Goal: Transaction & Acquisition: Purchase product/service

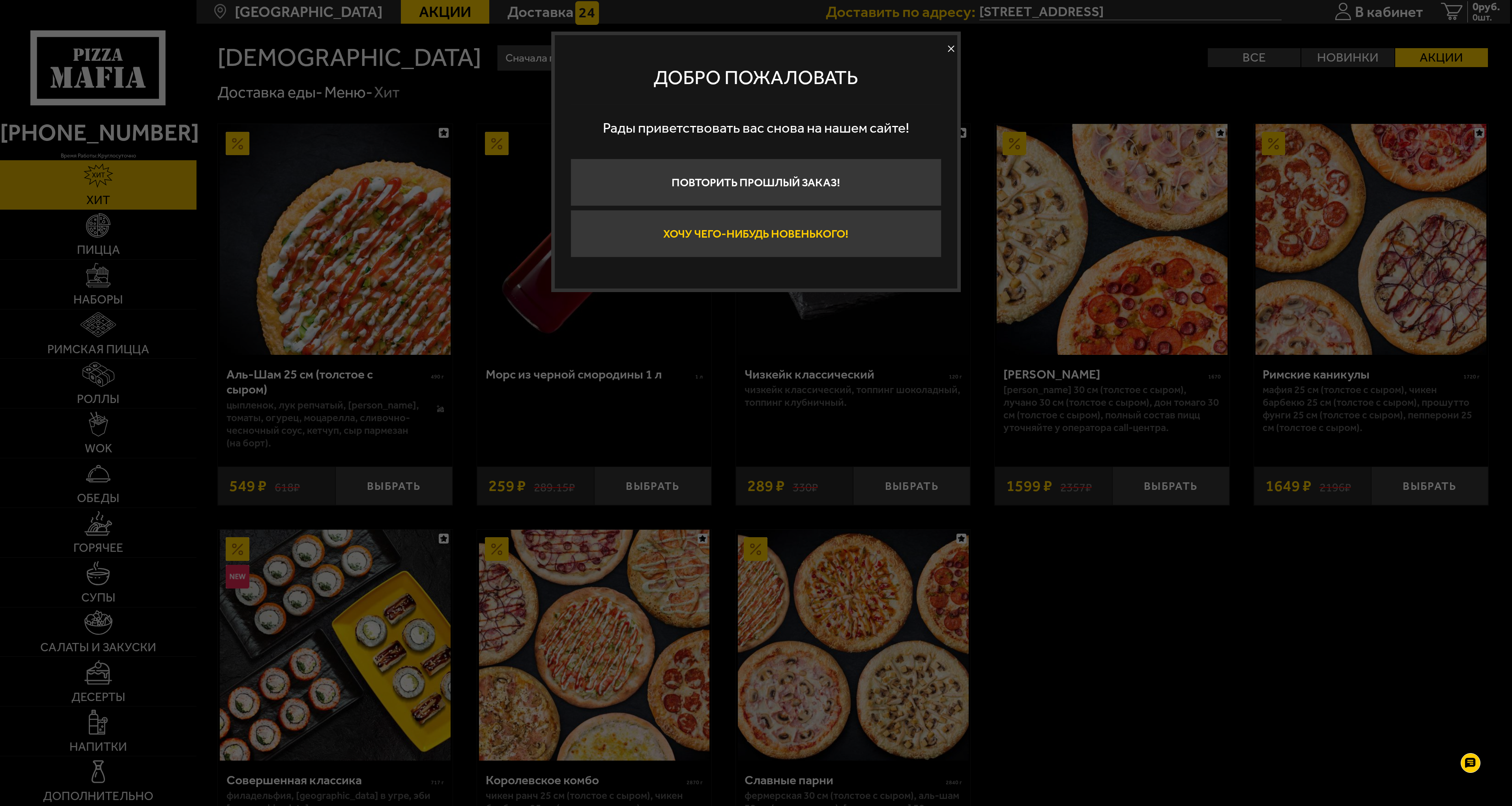
click at [750, 233] on button "Хочу чего-нибудь новенького!" at bounding box center [756, 234] width 371 height 48
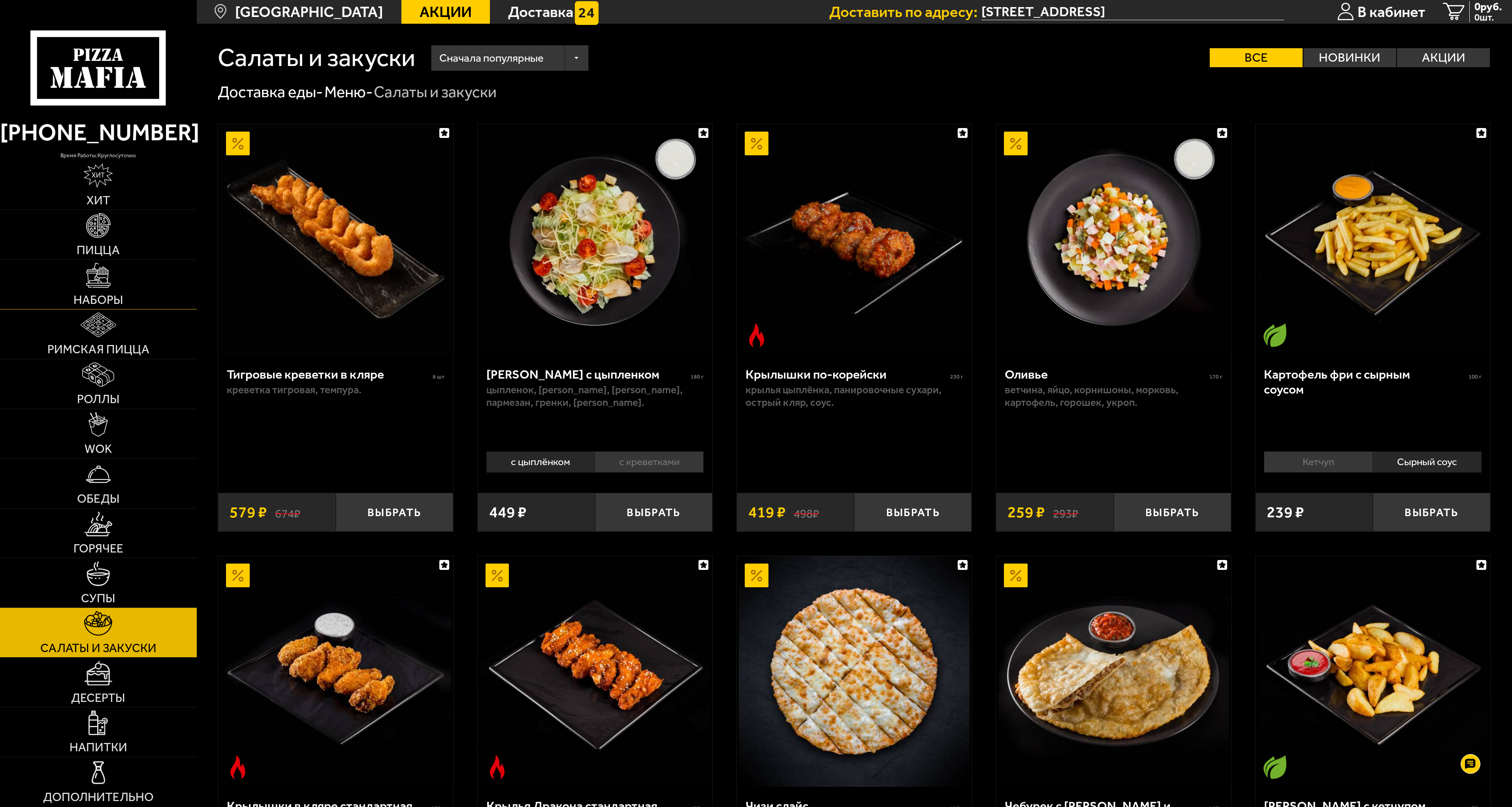
click at [95, 290] on link "Наборы" at bounding box center [98, 284] width 197 height 49
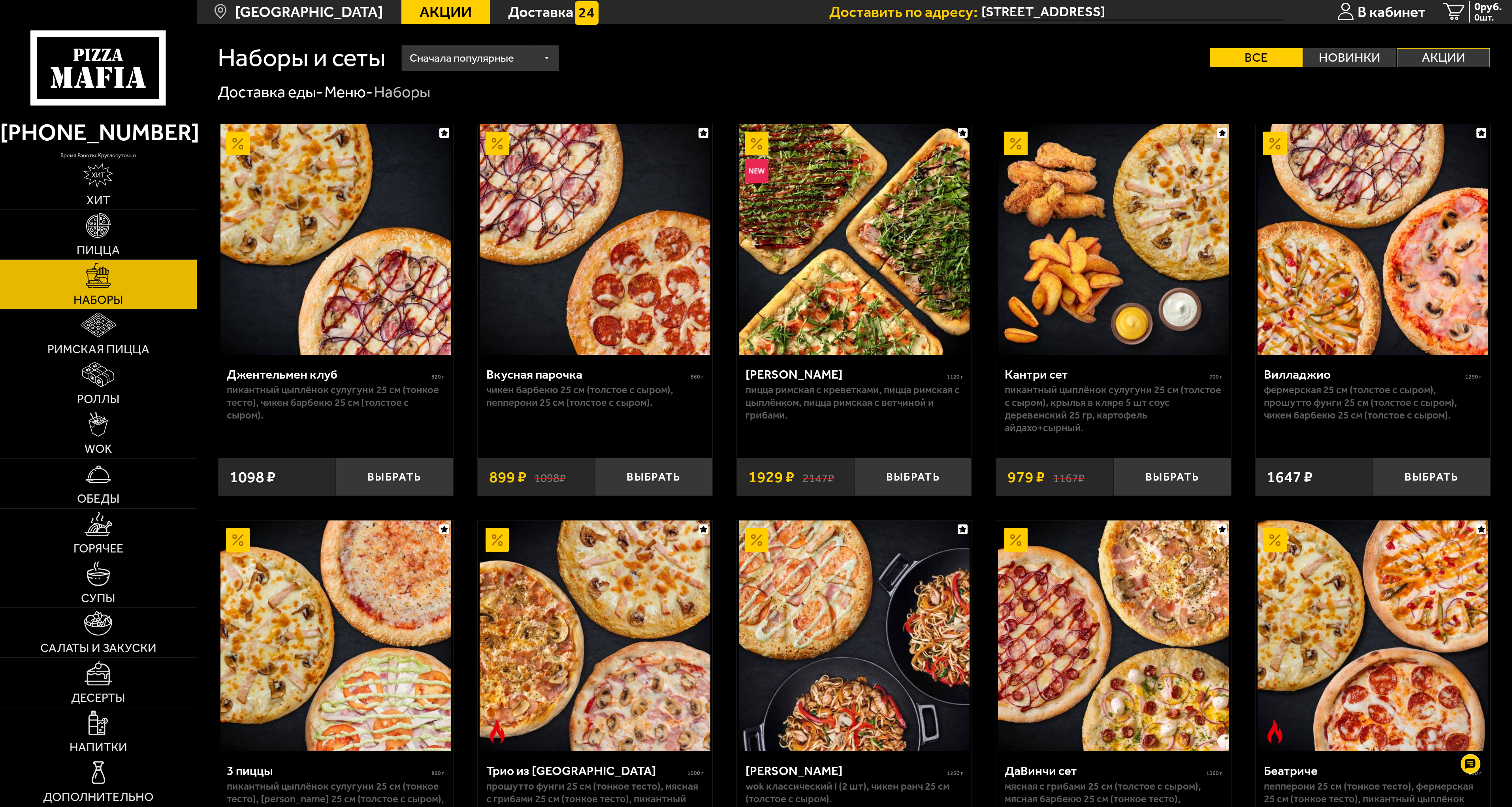
click at [1454, 56] on label "Акции" at bounding box center [1443, 58] width 93 height 19
click at [0, 0] on input "Акции" at bounding box center [0, 0] width 0 height 0
click at [1255, 52] on label "Все" at bounding box center [1256, 58] width 93 height 19
click at [0, 0] on input "Все" at bounding box center [0, 0] width 0 height 0
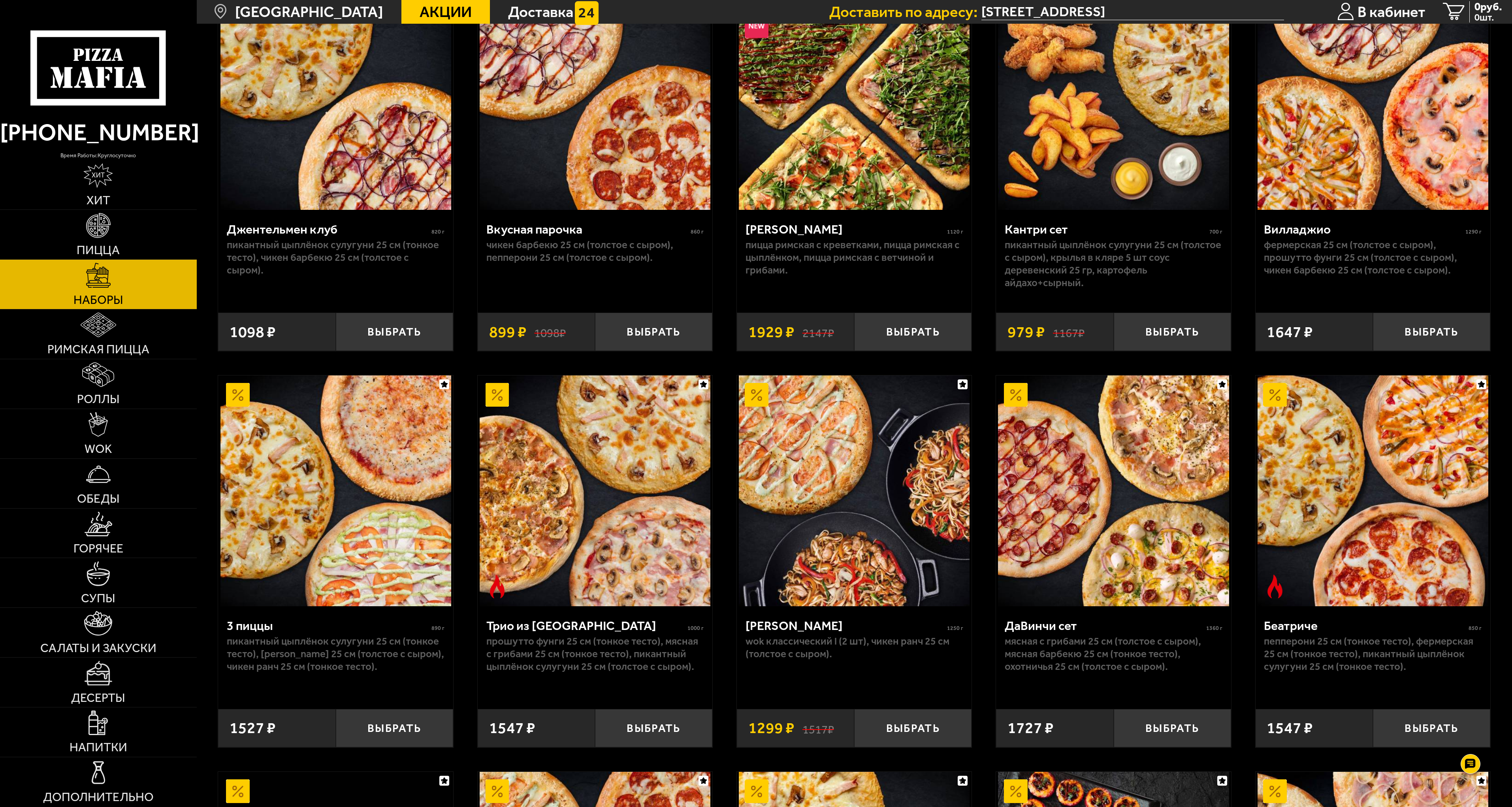
scroll to position [158, 0]
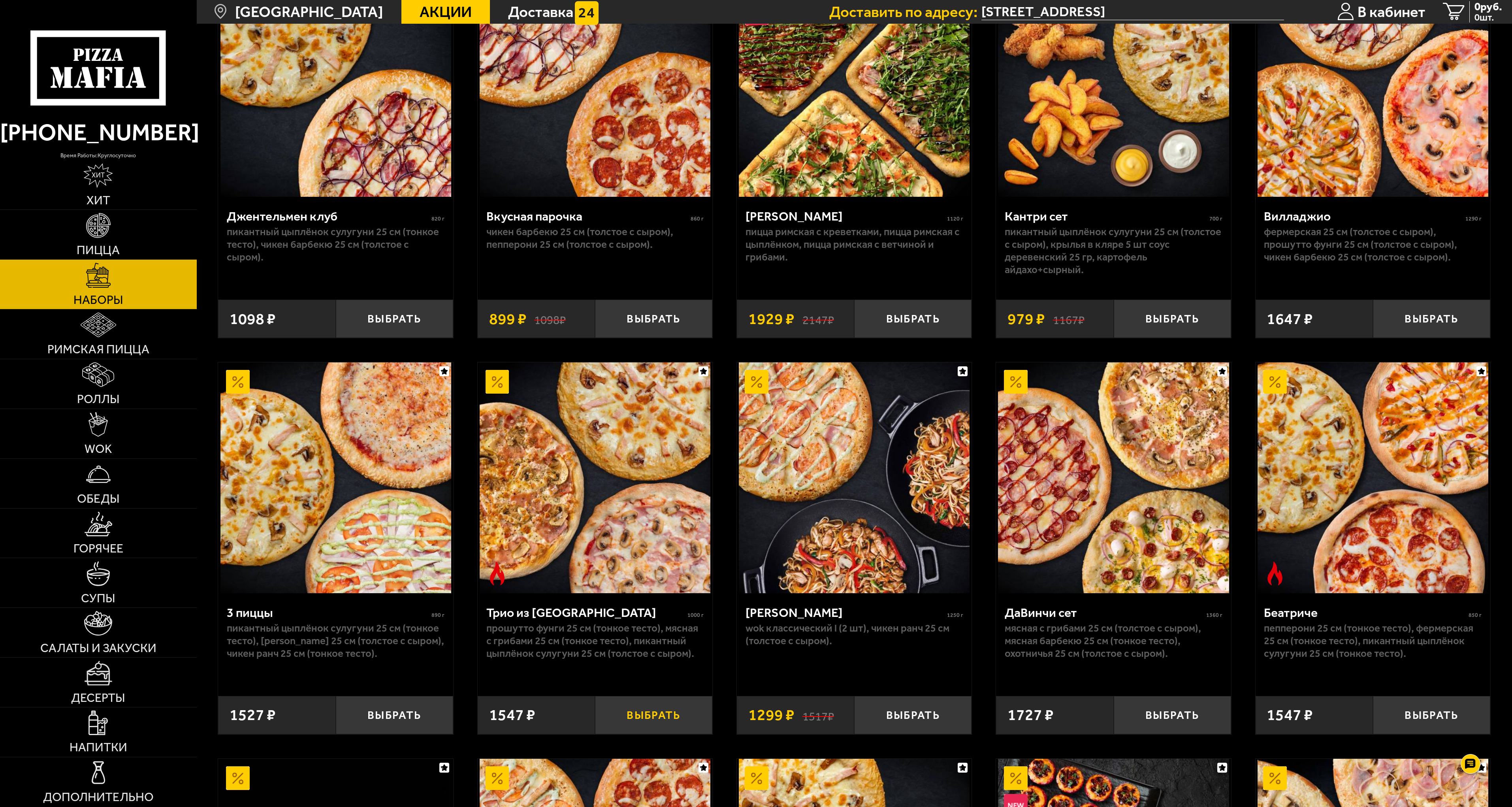
click at [637, 716] on button "Выбрать" at bounding box center [653, 715] width 118 height 39
click at [1472, 13] on span "1 шт." at bounding box center [1481, 18] width 45 height 9
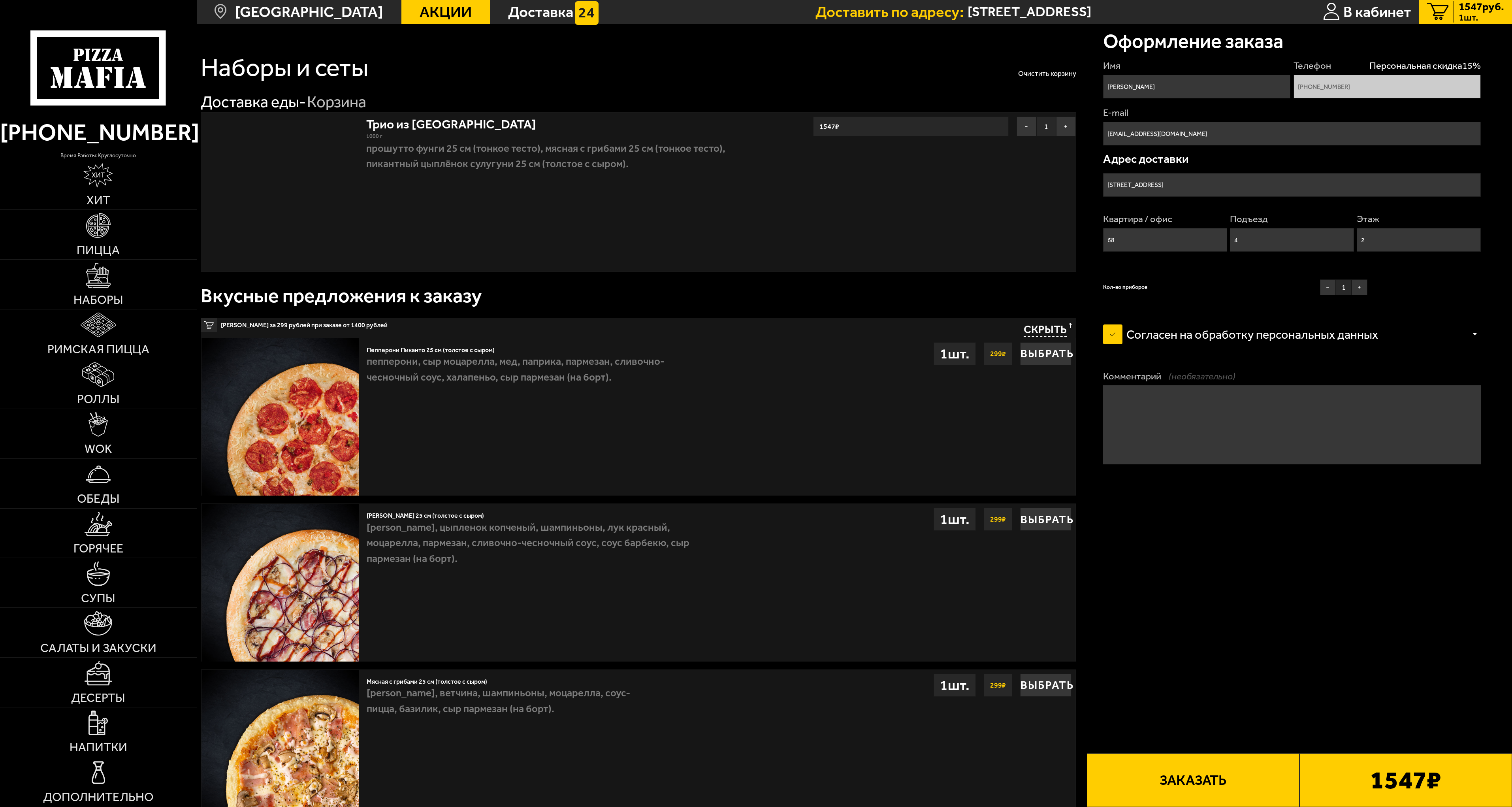
type input "[STREET_ADDRESS]"
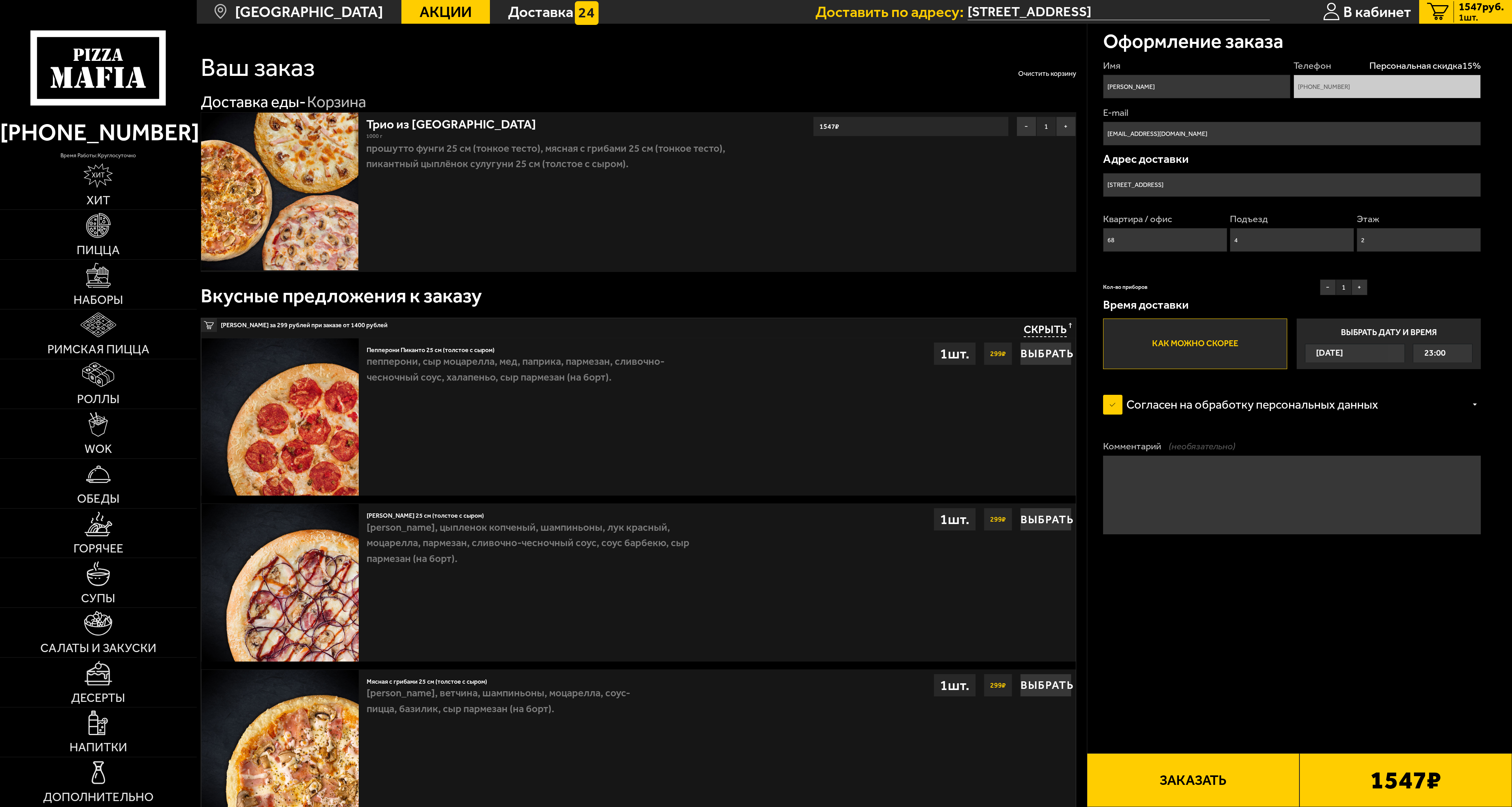
click at [1198, 789] on button "Заказать" at bounding box center [1193, 779] width 213 height 53
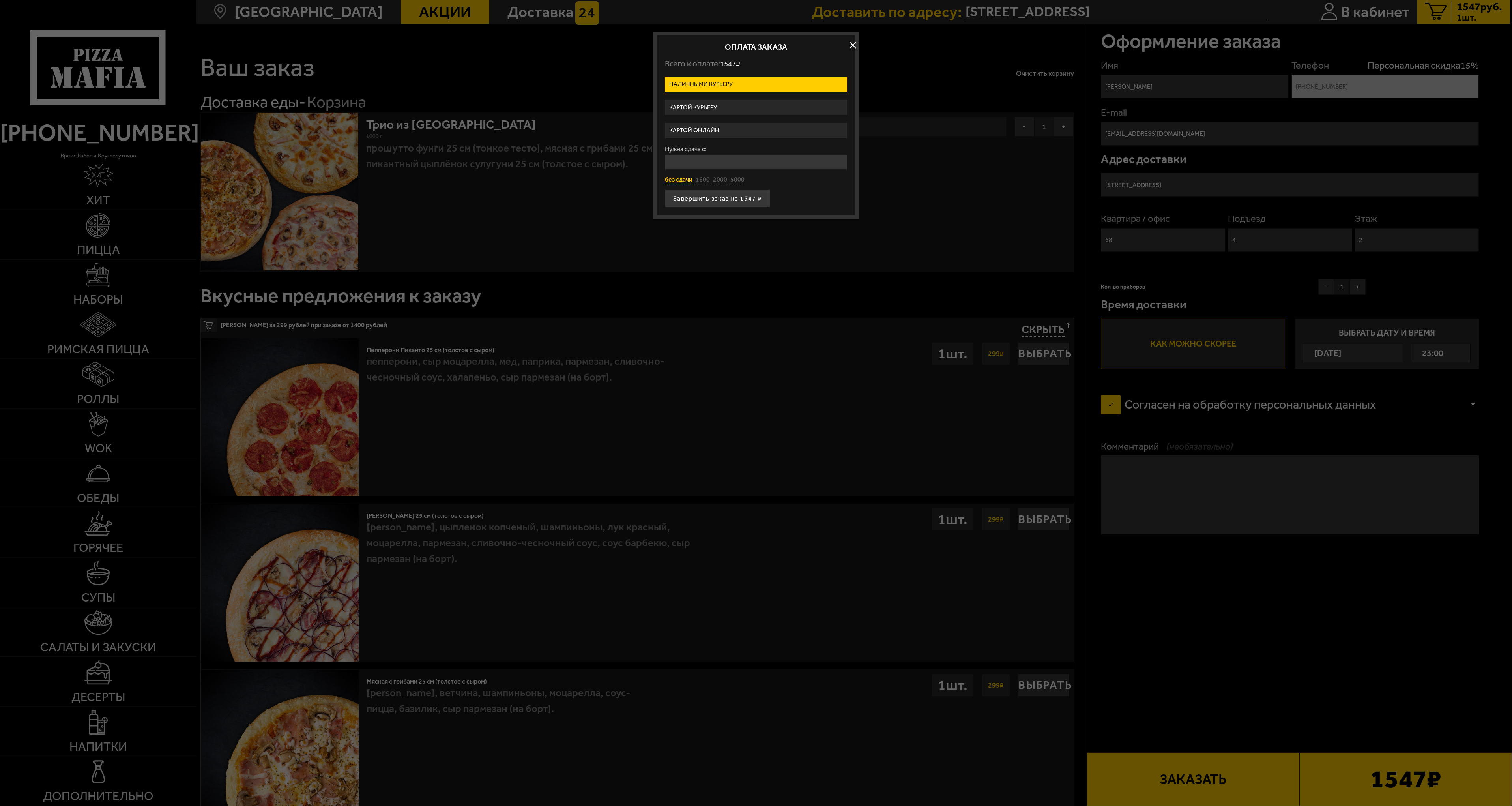
click at [670, 183] on button "без сдачи" at bounding box center [679, 180] width 28 height 9
type input "0"
click at [698, 197] on button "Завершить заказ на 1547 ₽" at bounding box center [717, 198] width 105 height 18
